Goal: Find specific page/section: Find specific page/section

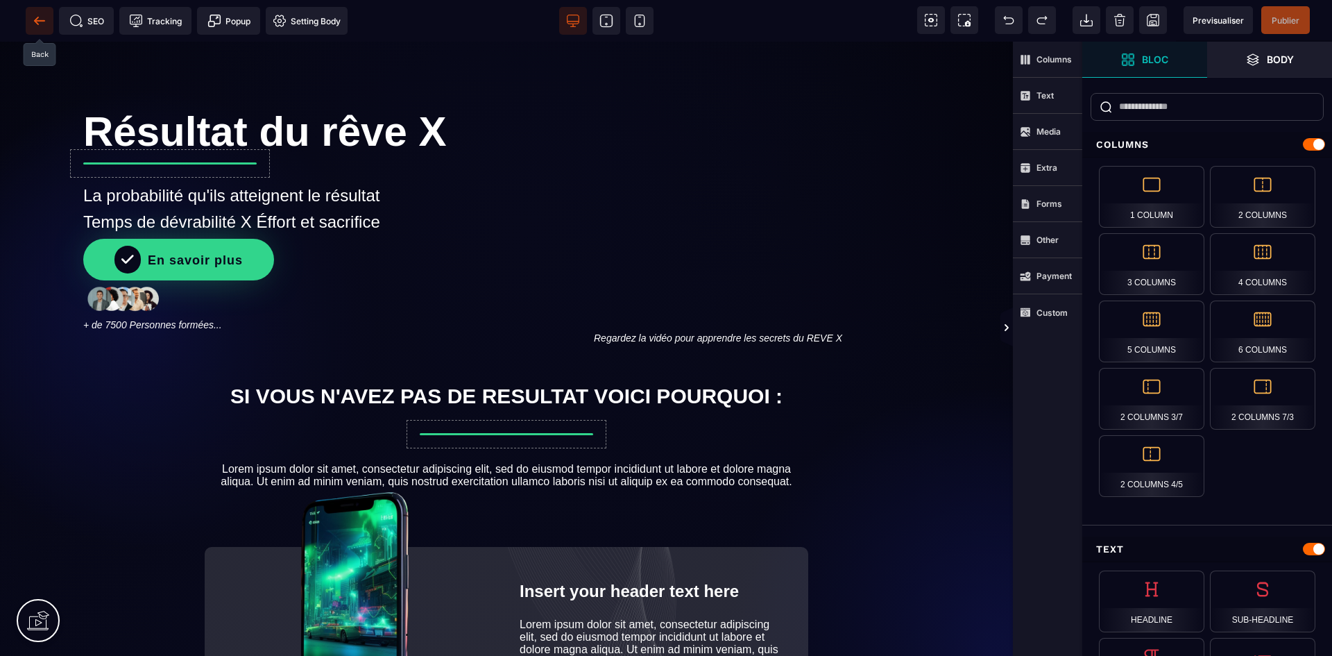
click at [39, 19] on icon at bounding box center [40, 21] width 14 height 14
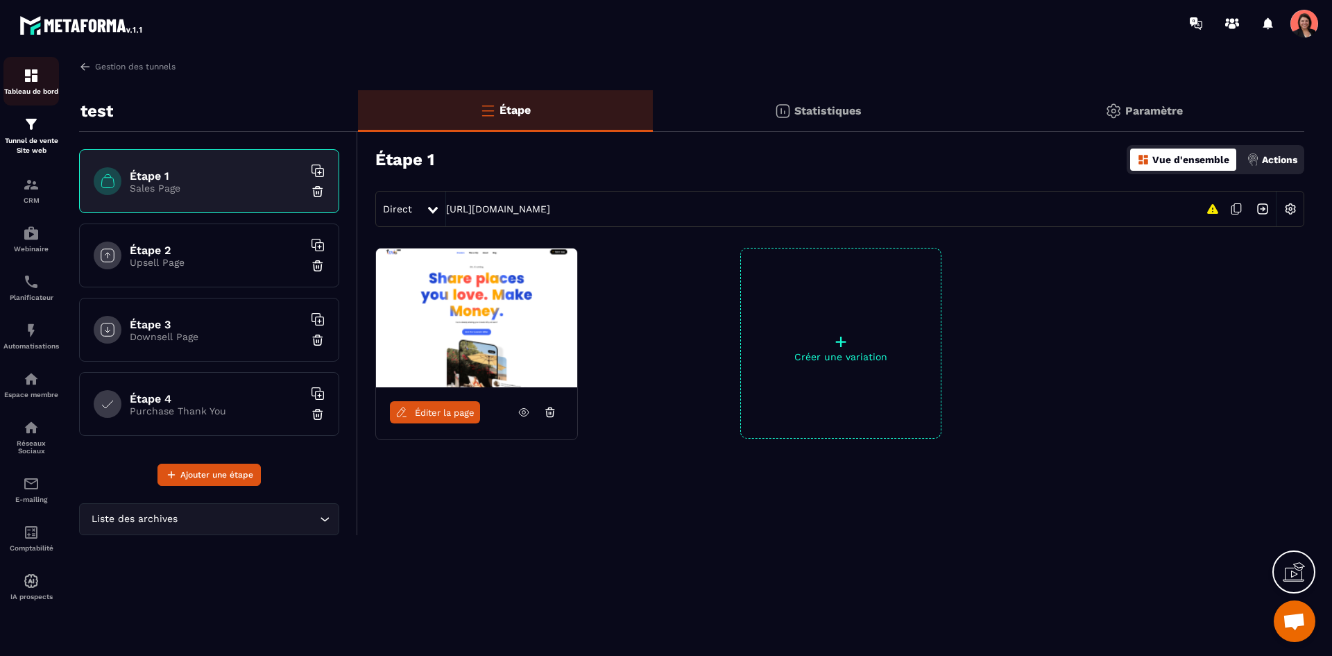
click at [30, 85] on div "Tableau de bord" at bounding box center [31, 81] width 56 height 28
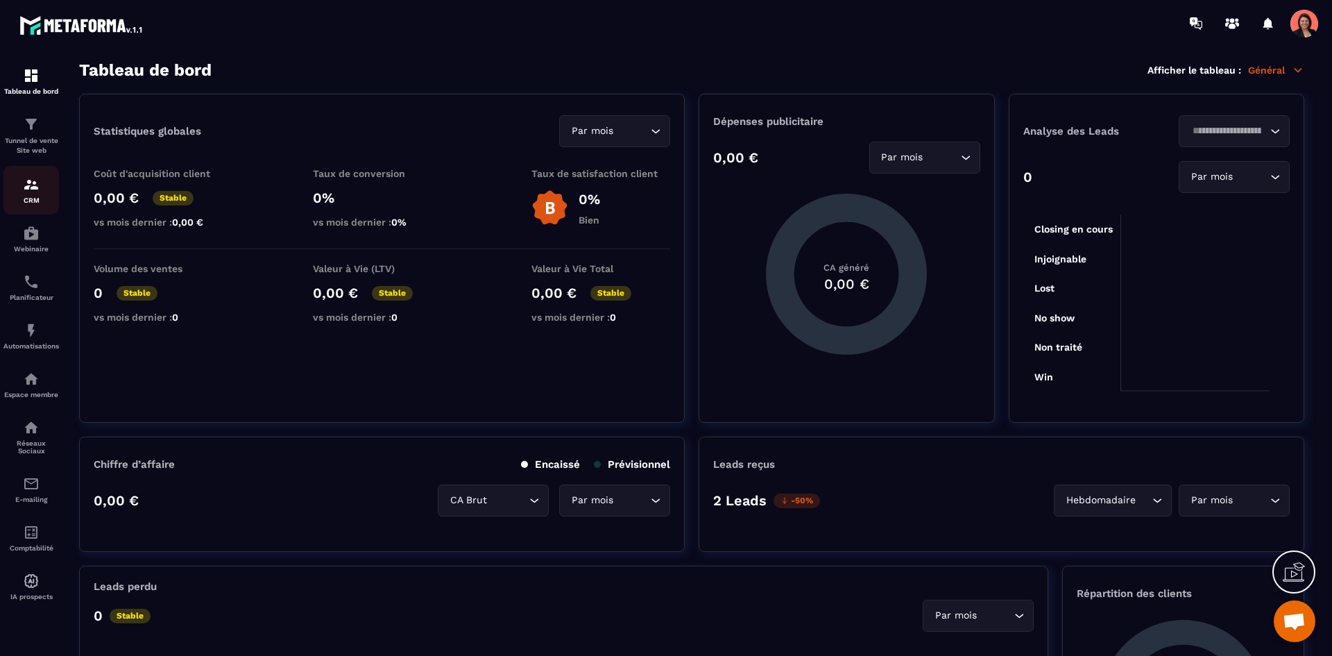
click at [27, 189] on img at bounding box center [31, 184] width 17 height 17
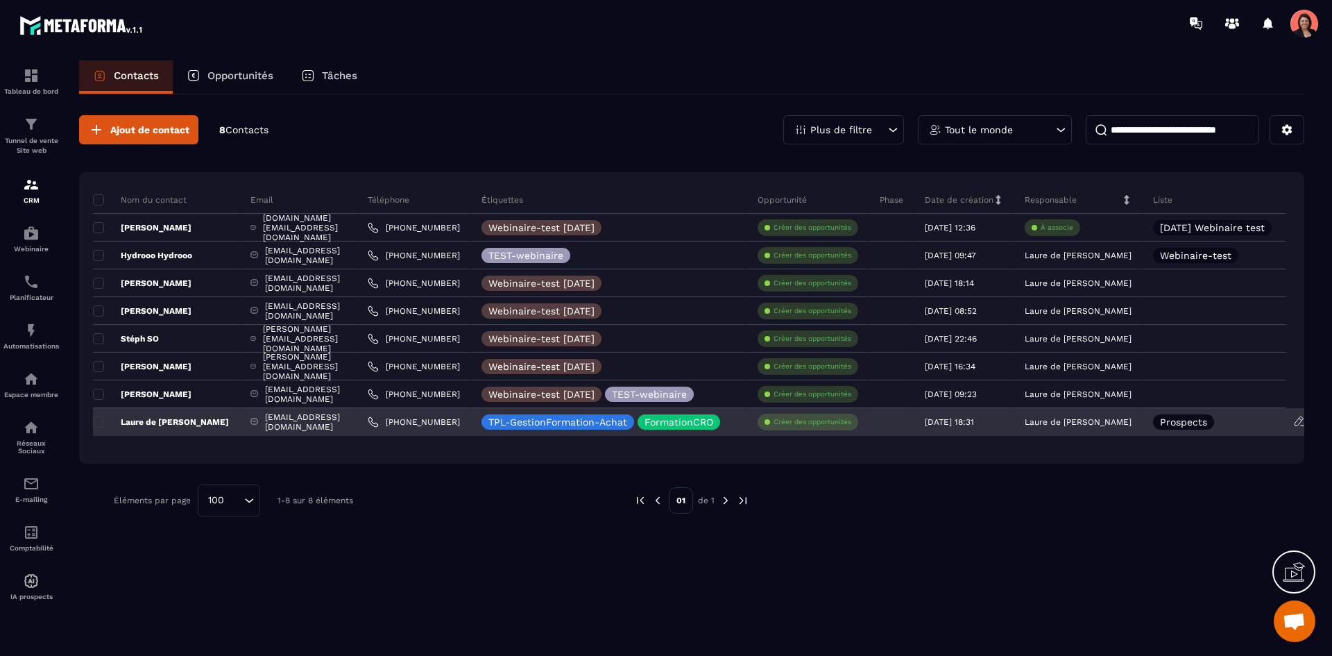
click at [153, 423] on p "Laure de [PERSON_NAME]" at bounding box center [161, 421] width 136 height 11
